Goal: Information Seeking & Learning: Learn about a topic

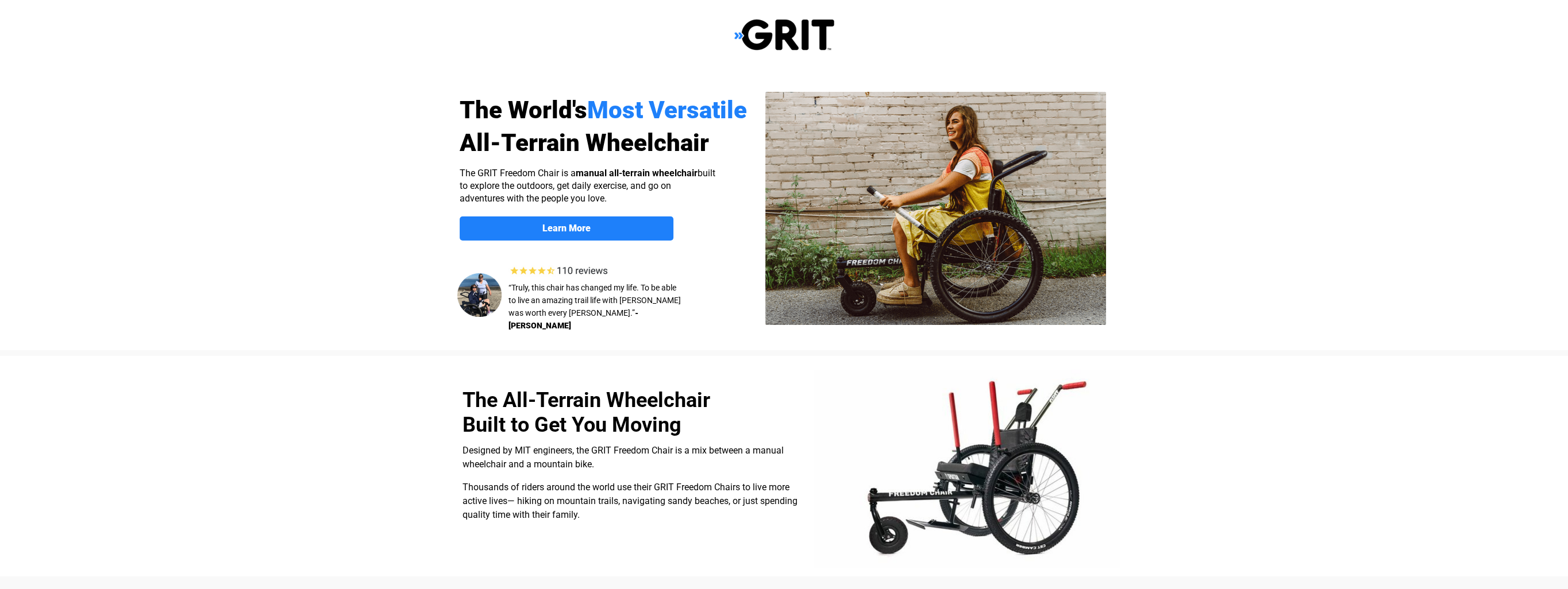
select select "US"
click at [821, 40] on img at bounding box center [784, 35] width 100 height 33
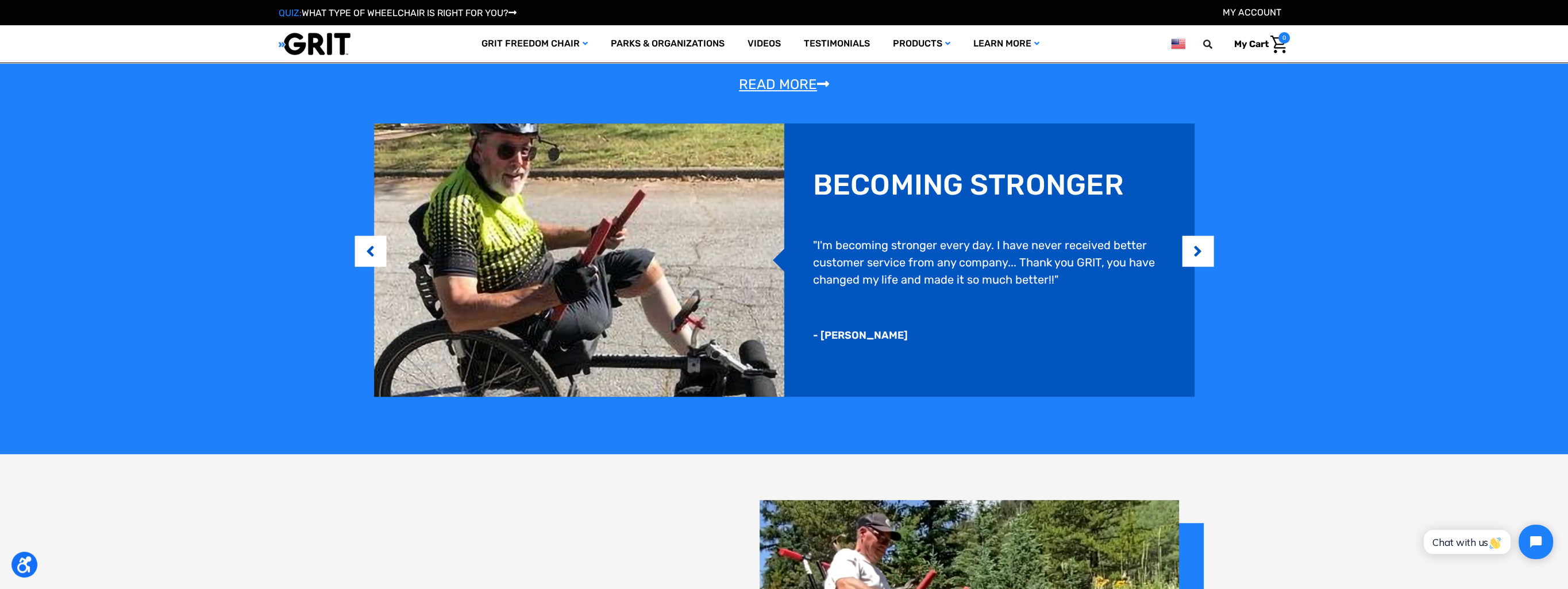
scroll to position [1206, 0]
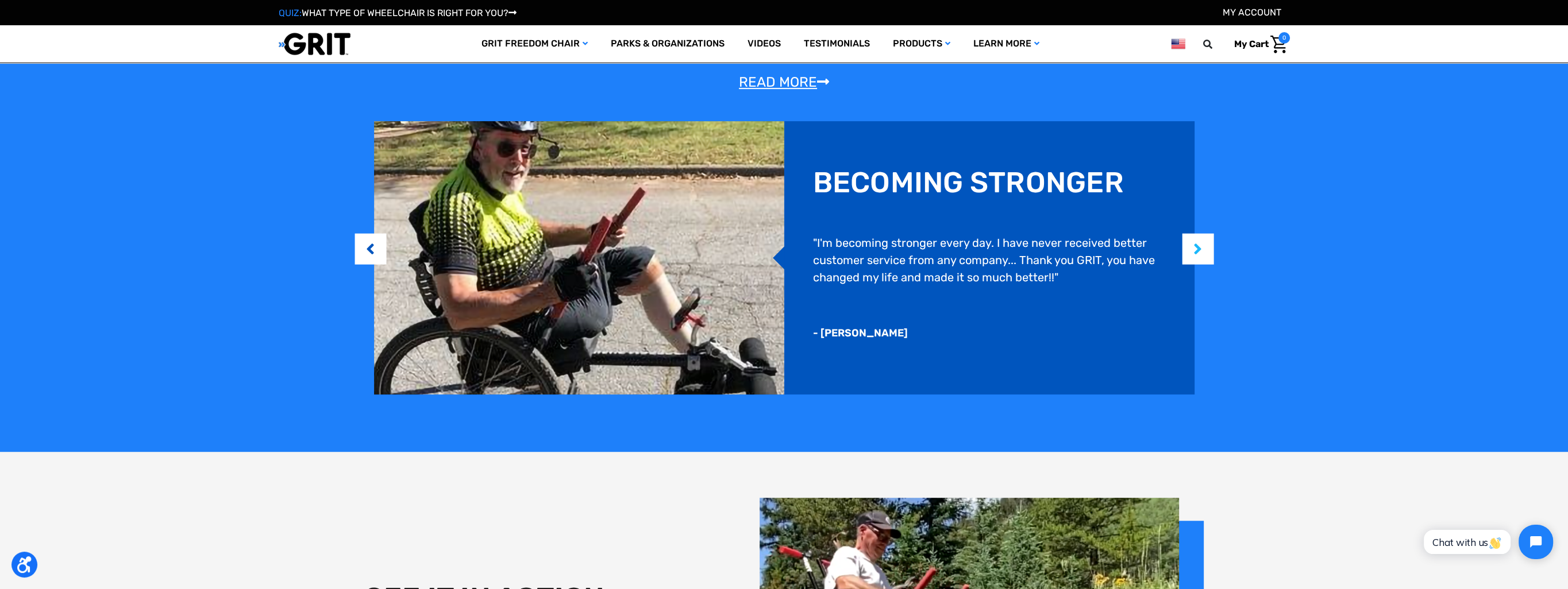
click at [1203, 255] on button "Next" at bounding box center [1198, 249] width 11 height 35
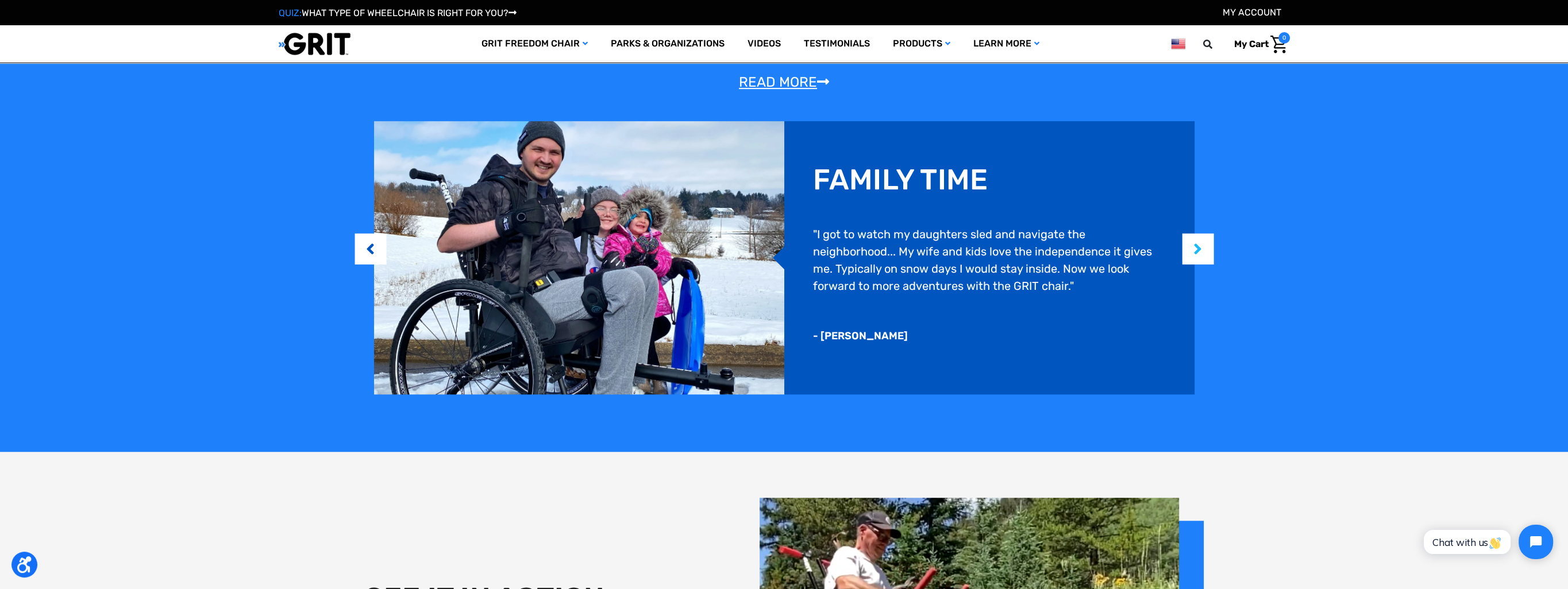
click at [1203, 255] on button "Next" at bounding box center [1198, 249] width 11 height 35
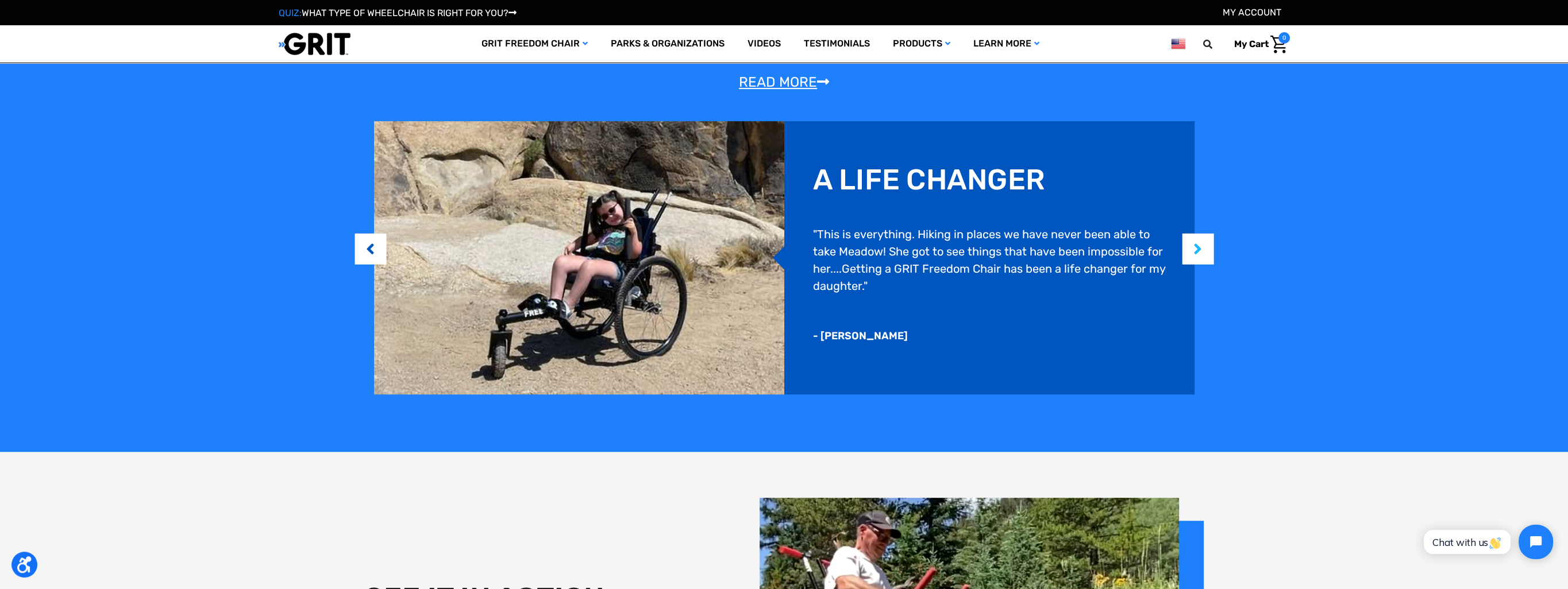
click at [1203, 255] on button "Next" at bounding box center [1198, 249] width 11 height 35
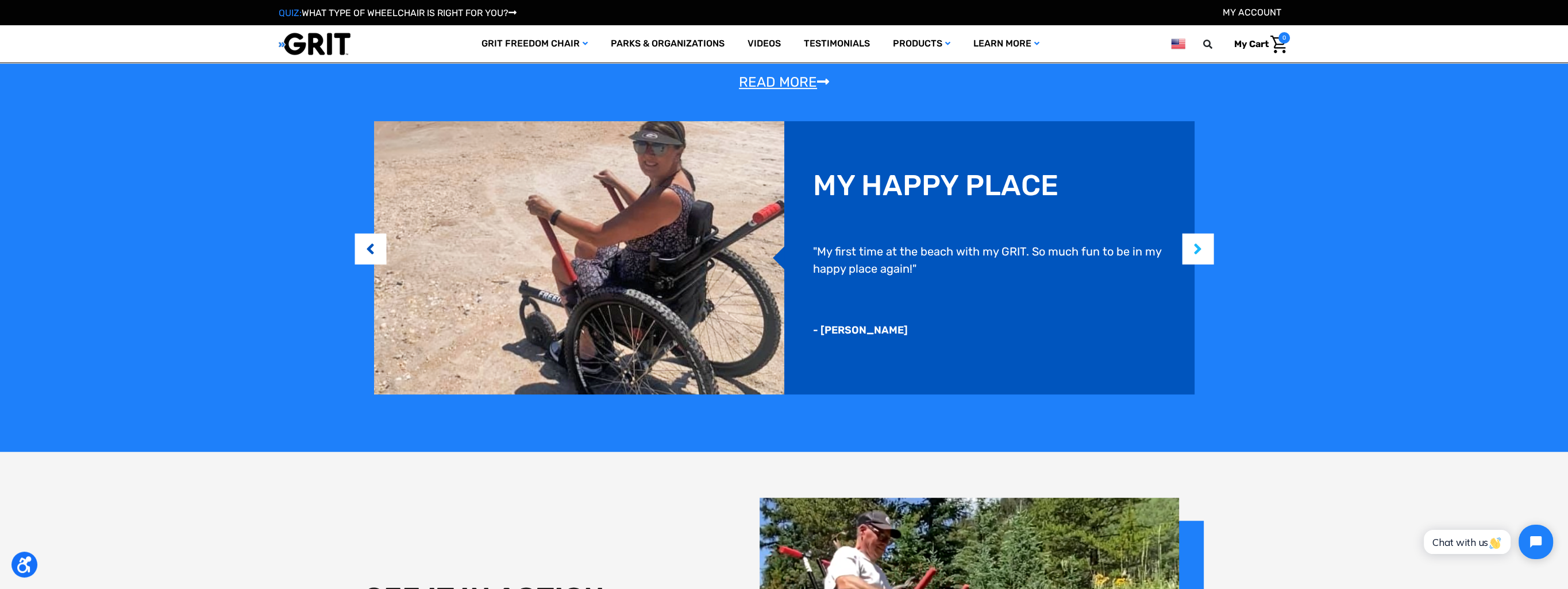
click at [1203, 255] on button "Next" at bounding box center [1198, 249] width 11 height 35
